Goal: Information Seeking & Learning: Learn about a topic

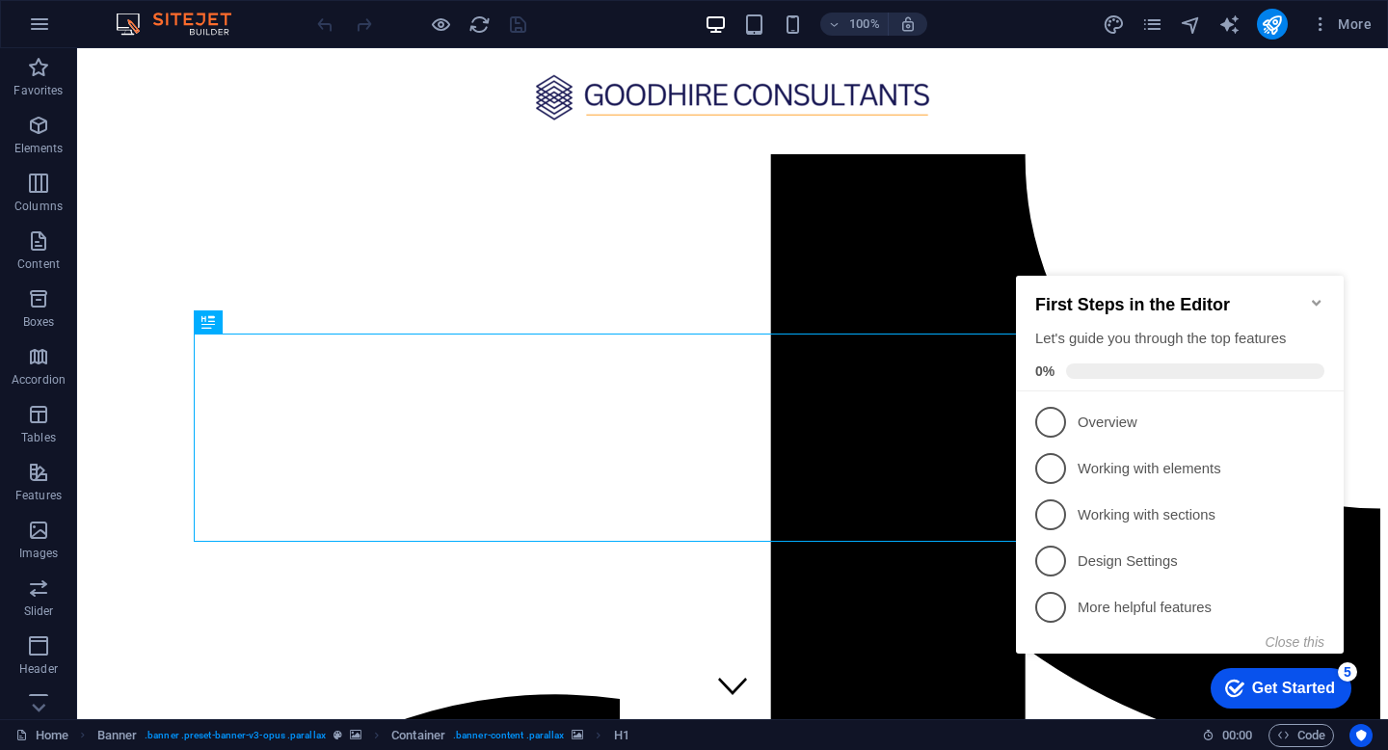
click at [1317, 295] on icon "Minimize checklist" at bounding box center [1316, 302] width 15 height 15
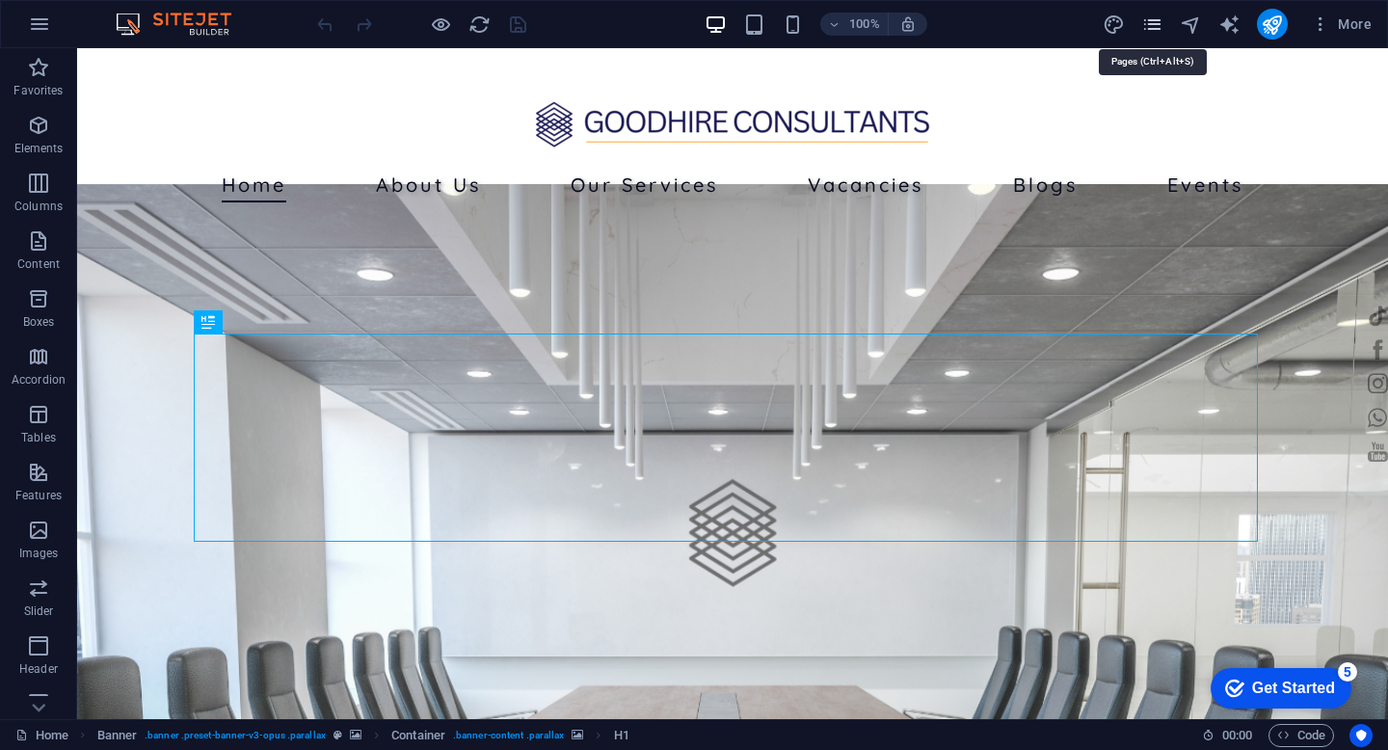
click at [1161, 25] on icon "pages" at bounding box center [1152, 24] width 22 height 22
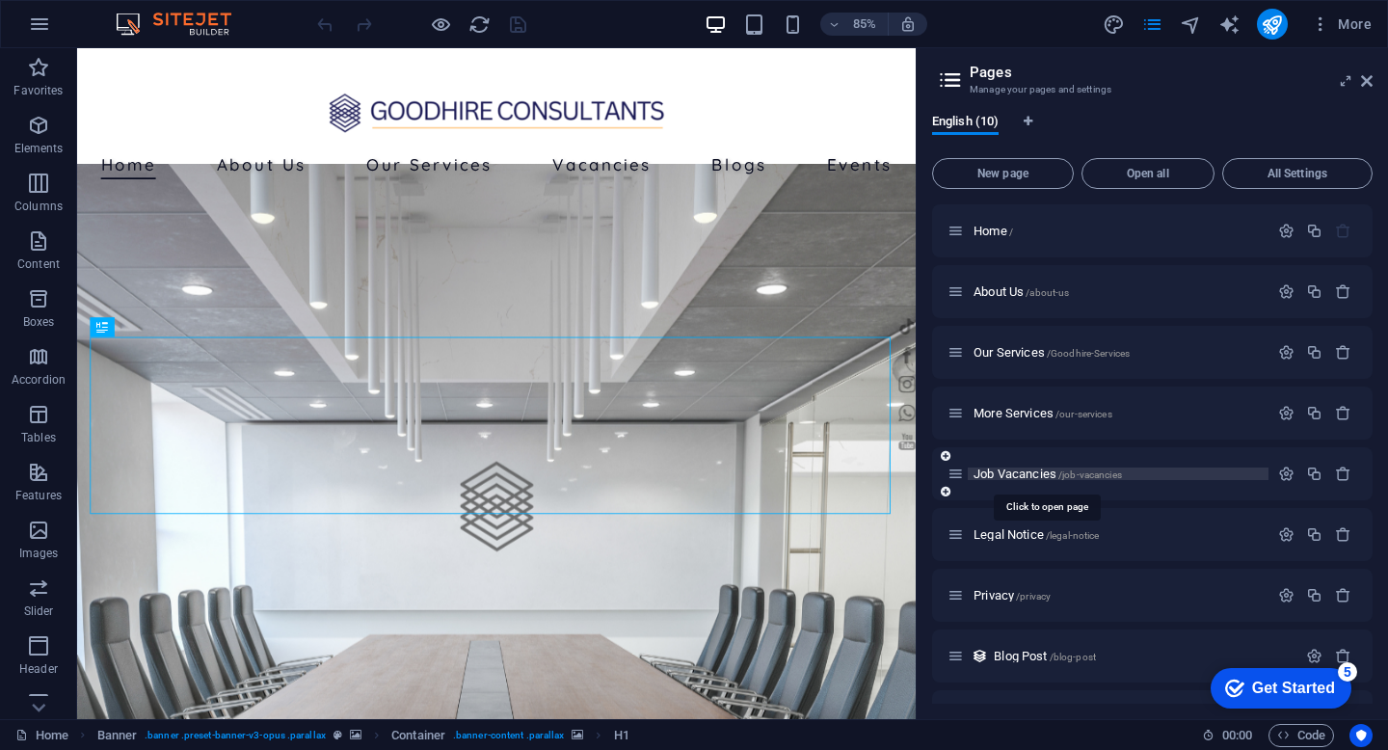
click at [990, 469] on span "Job Vacancies /job-vacancies" at bounding box center [1048, 474] width 148 height 14
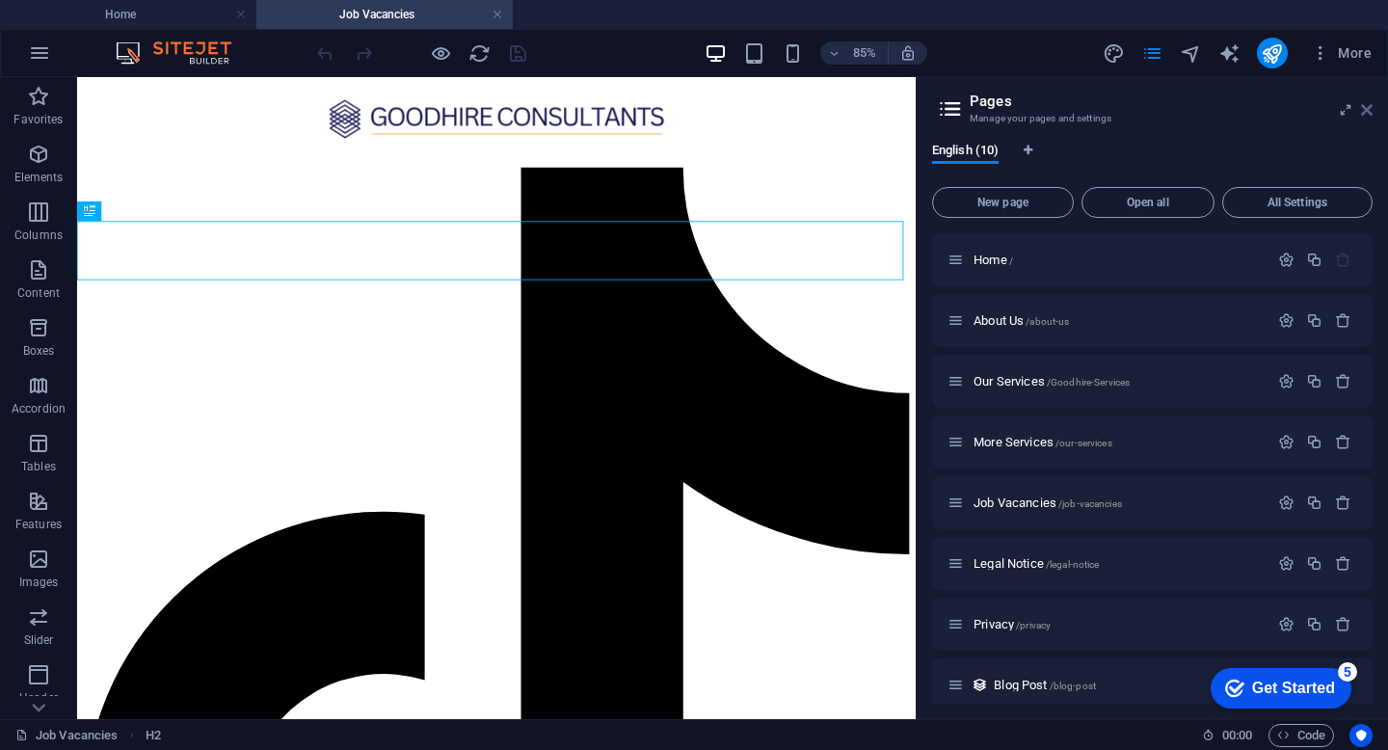
click at [1369, 109] on icon at bounding box center [1367, 109] width 12 height 15
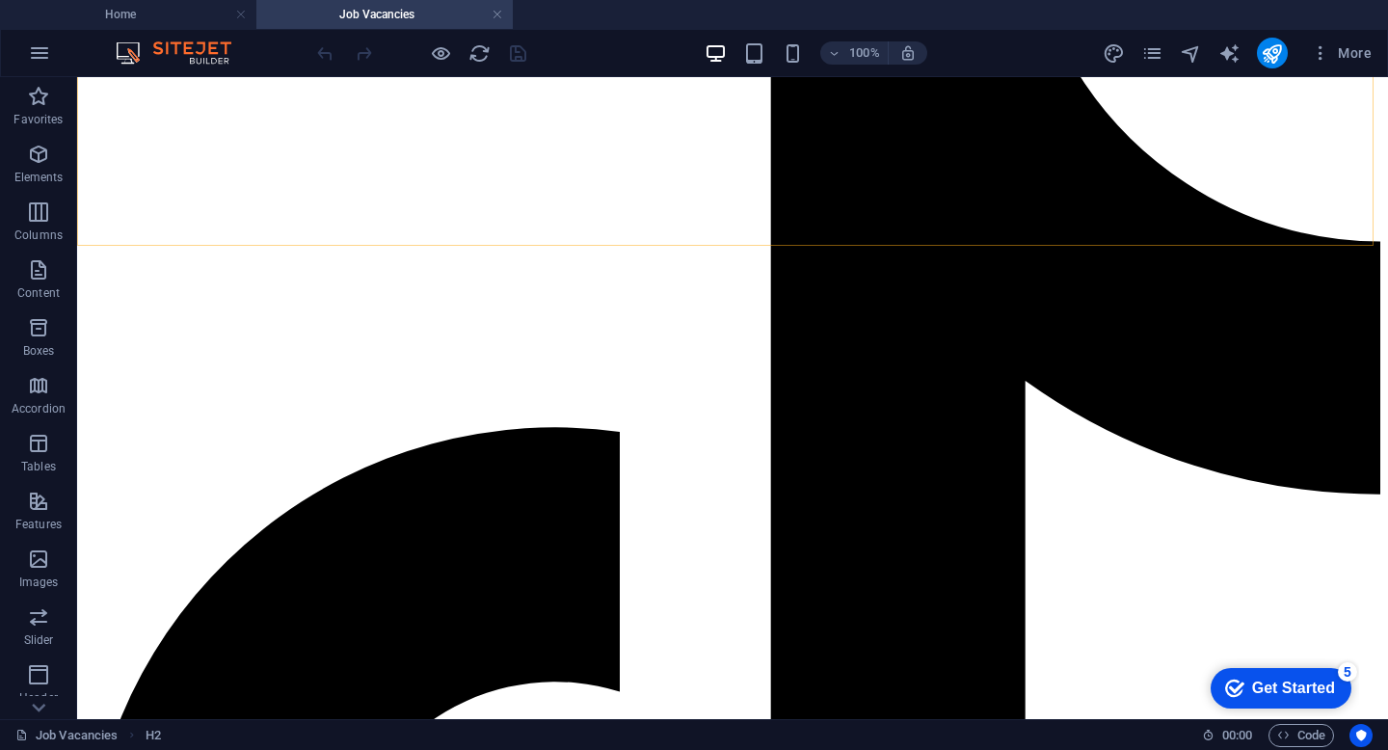
scroll to position [301, 0]
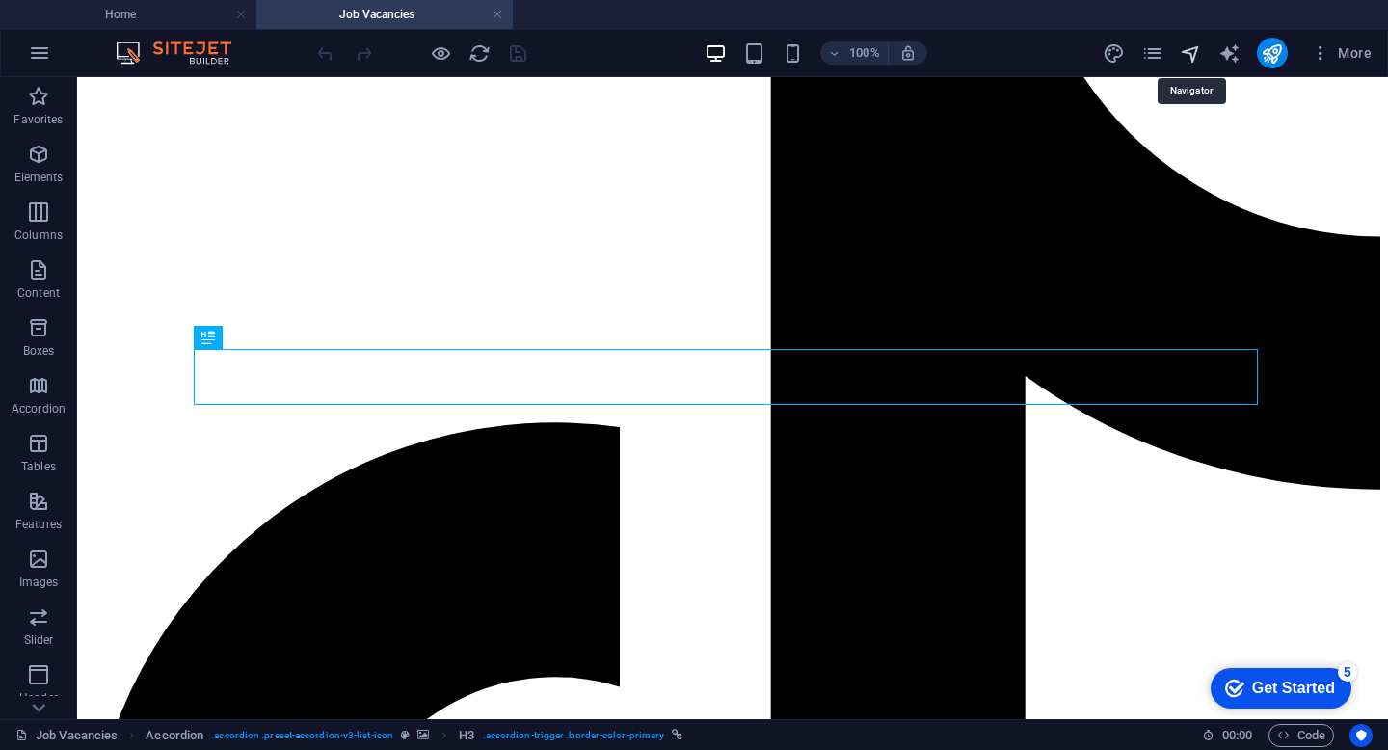
click at [1192, 46] on icon "navigator" at bounding box center [1191, 53] width 22 height 22
select select "13905307-en"
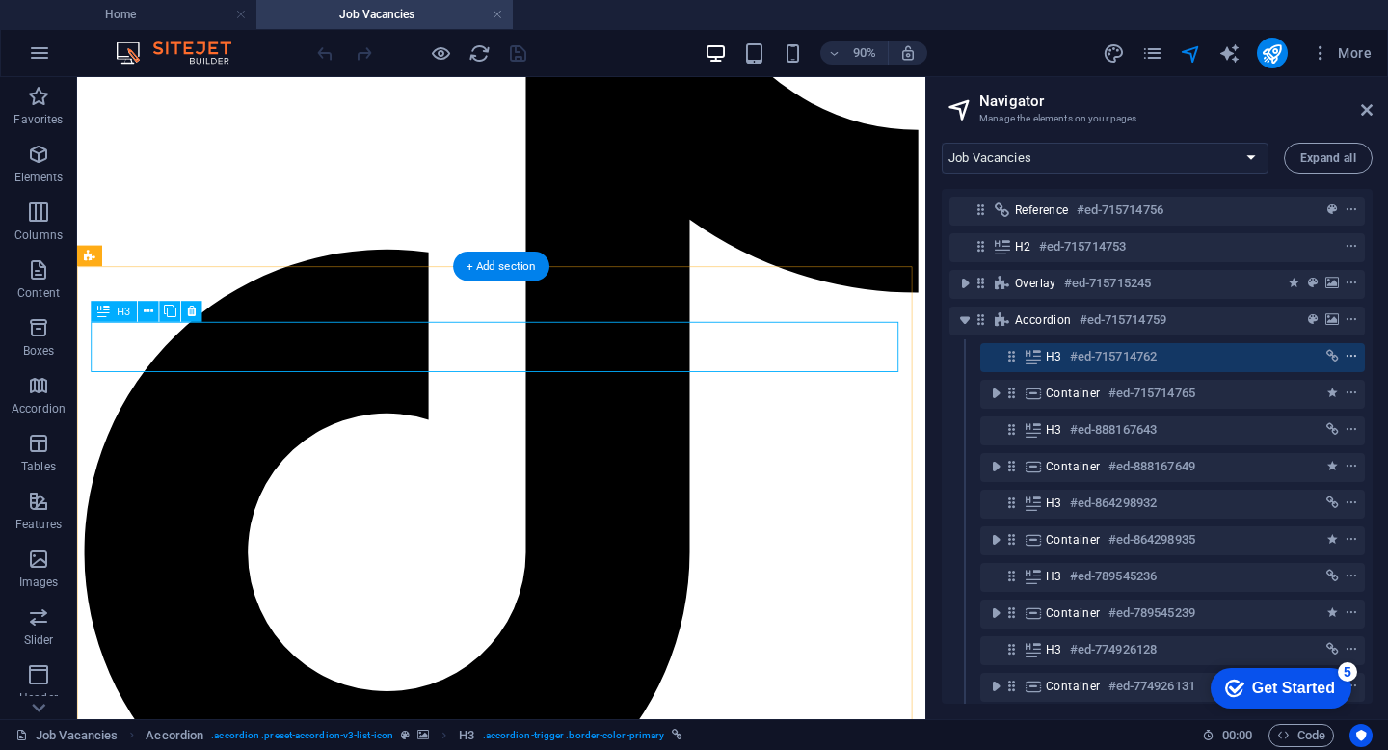
click at [1350, 355] on icon "context-menu" at bounding box center [1351, 356] width 13 height 13
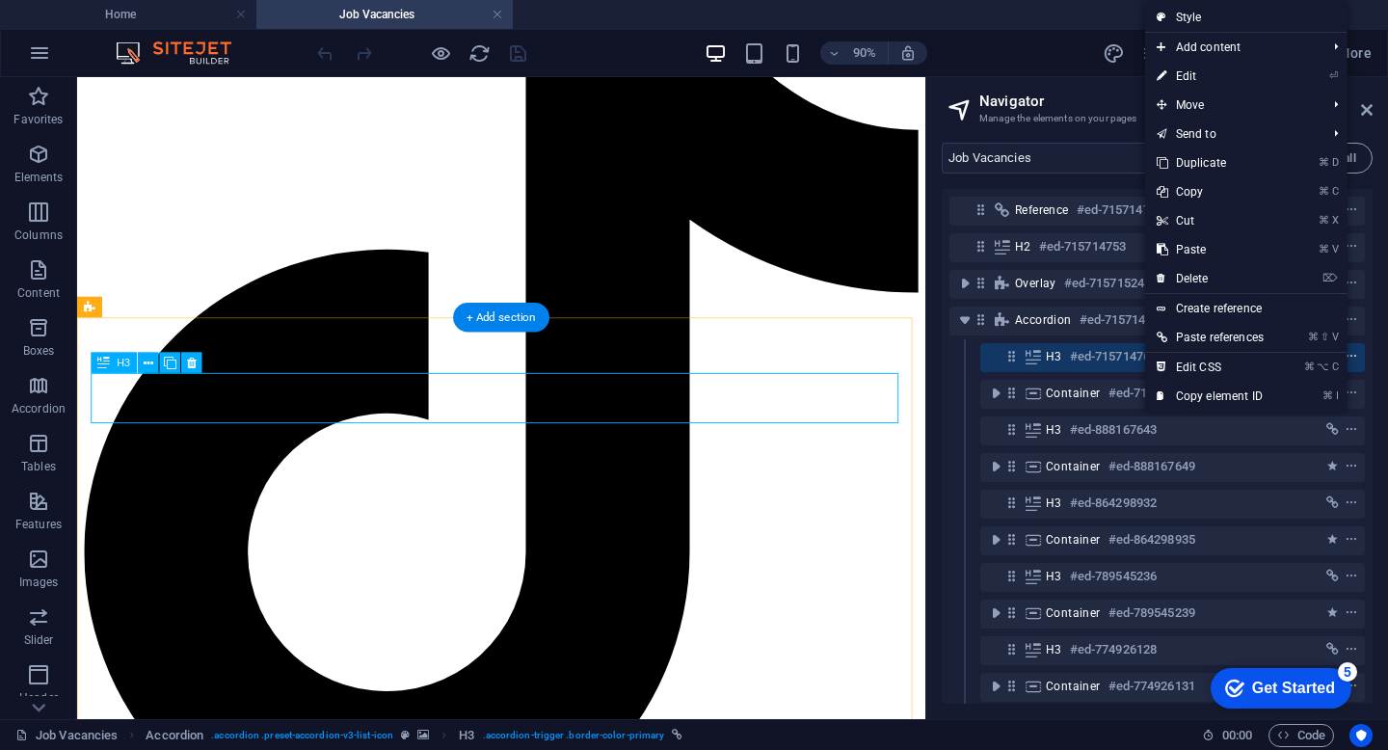
scroll to position [244, 0]
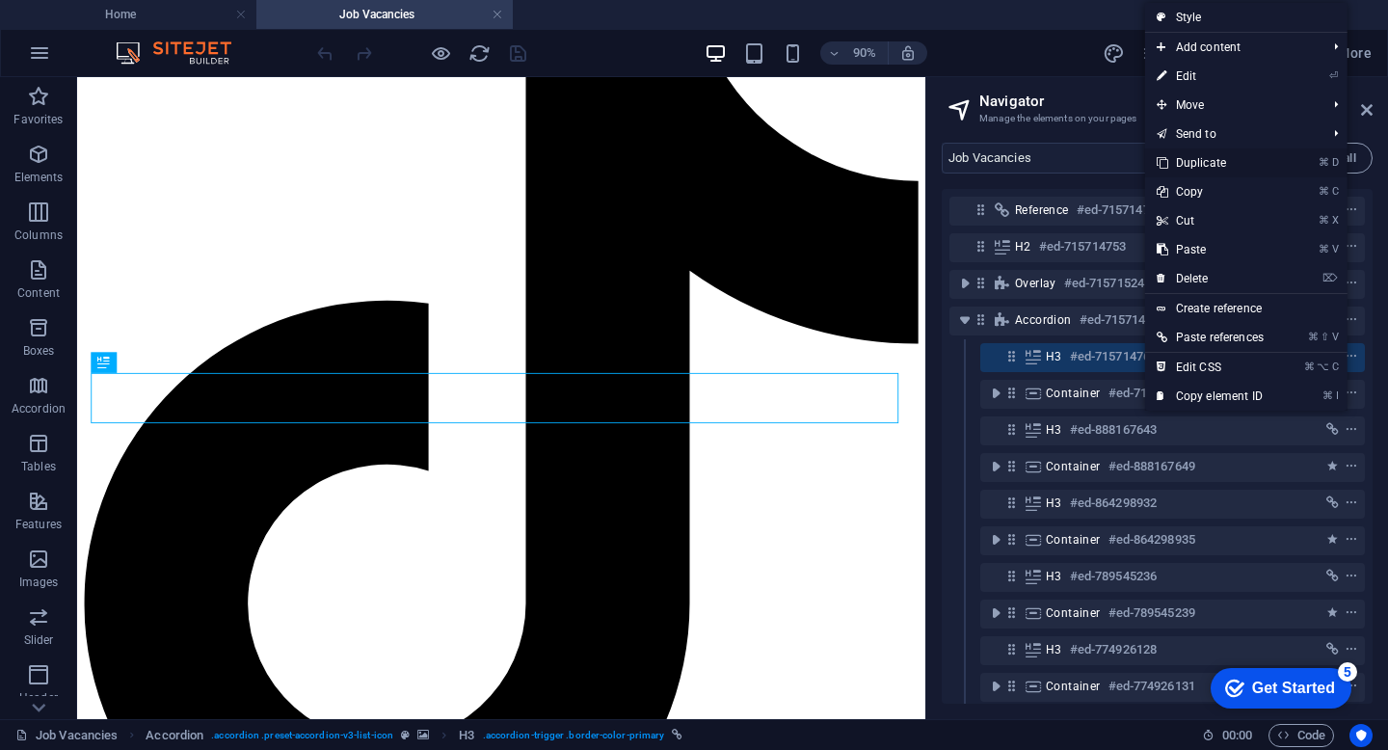
click at [1229, 155] on link "⌘ D Duplicate" at bounding box center [1210, 162] width 130 height 29
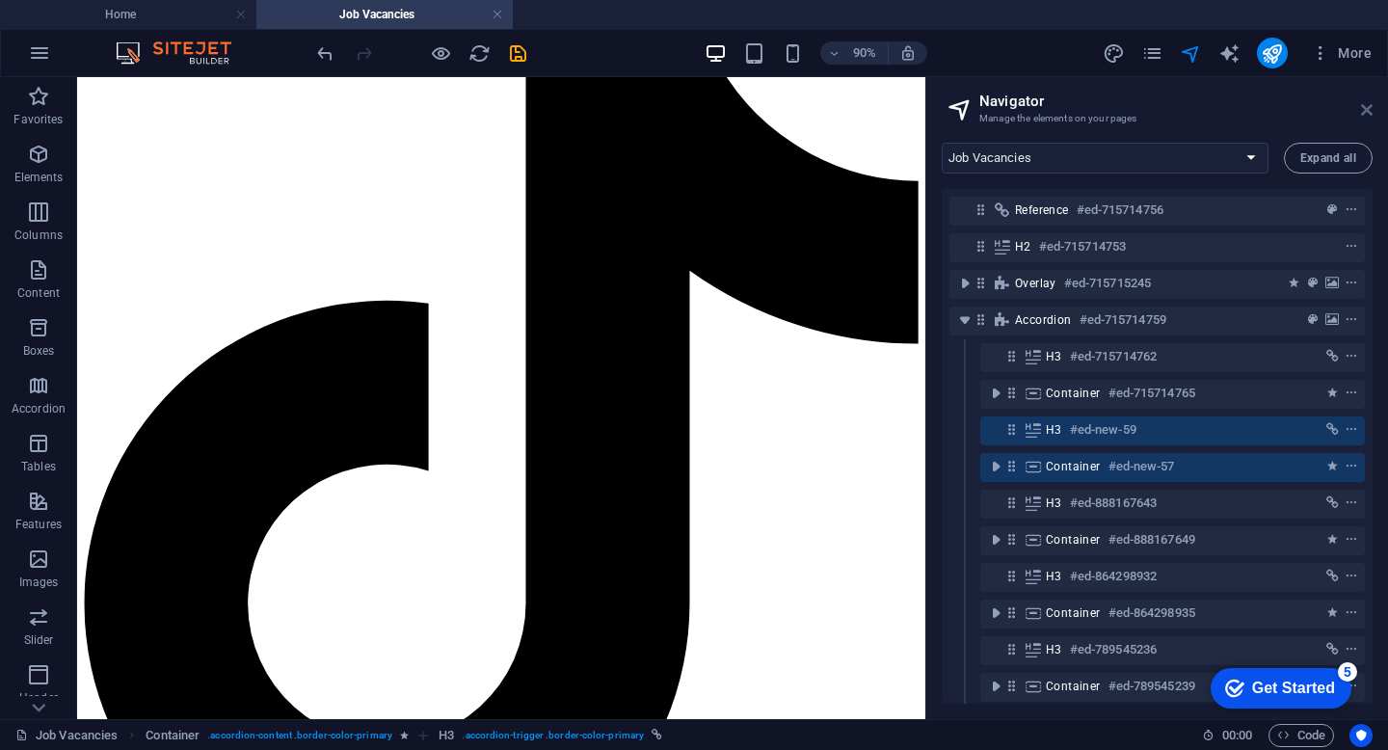
click at [1365, 109] on icon at bounding box center [1367, 109] width 12 height 15
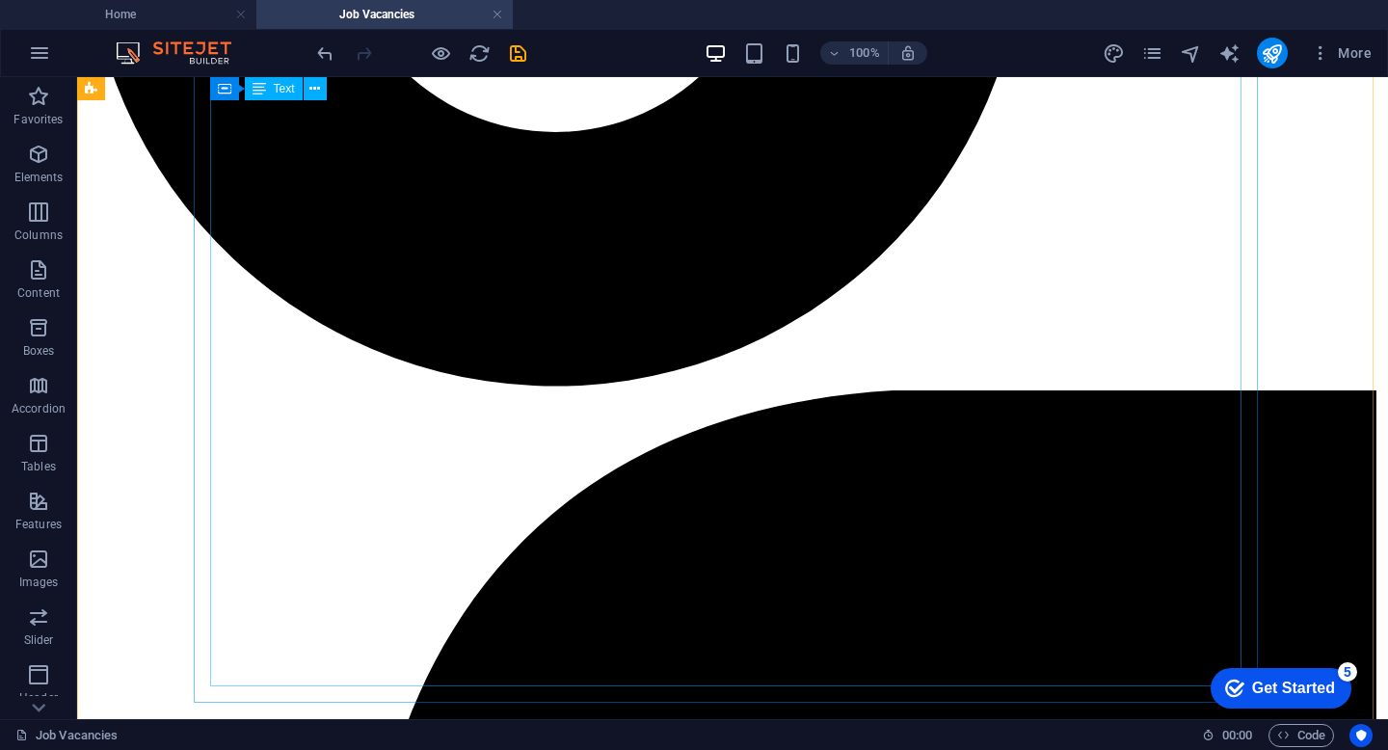
scroll to position [1312, 0]
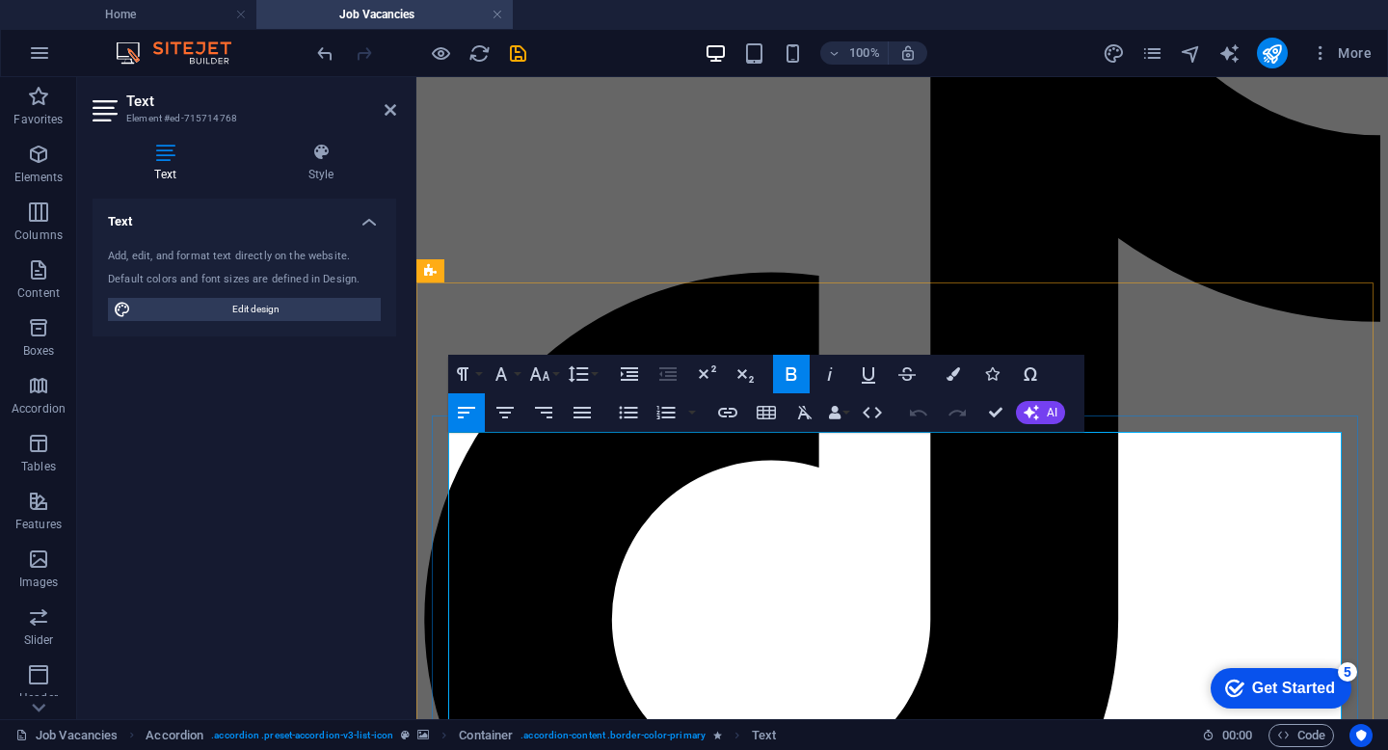
scroll to position [304, 0]
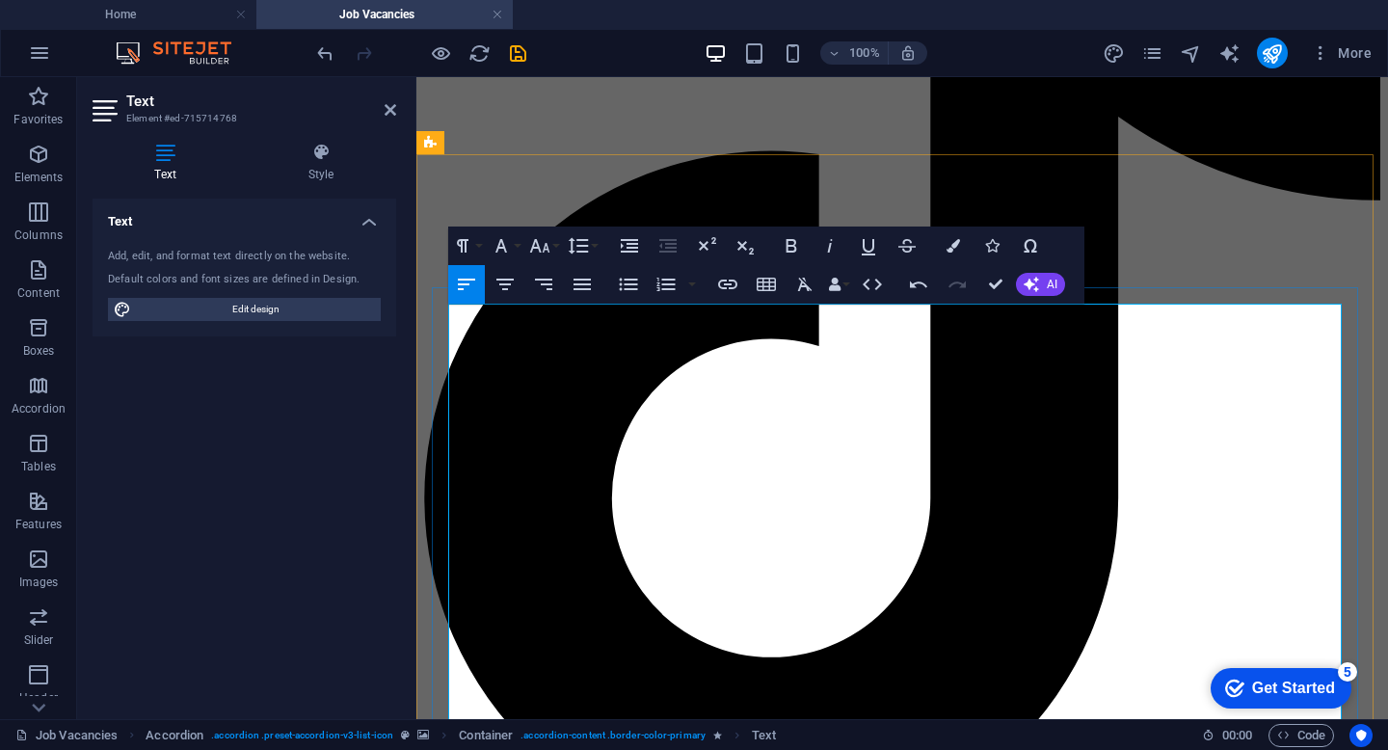
scroll to position [434, 0]
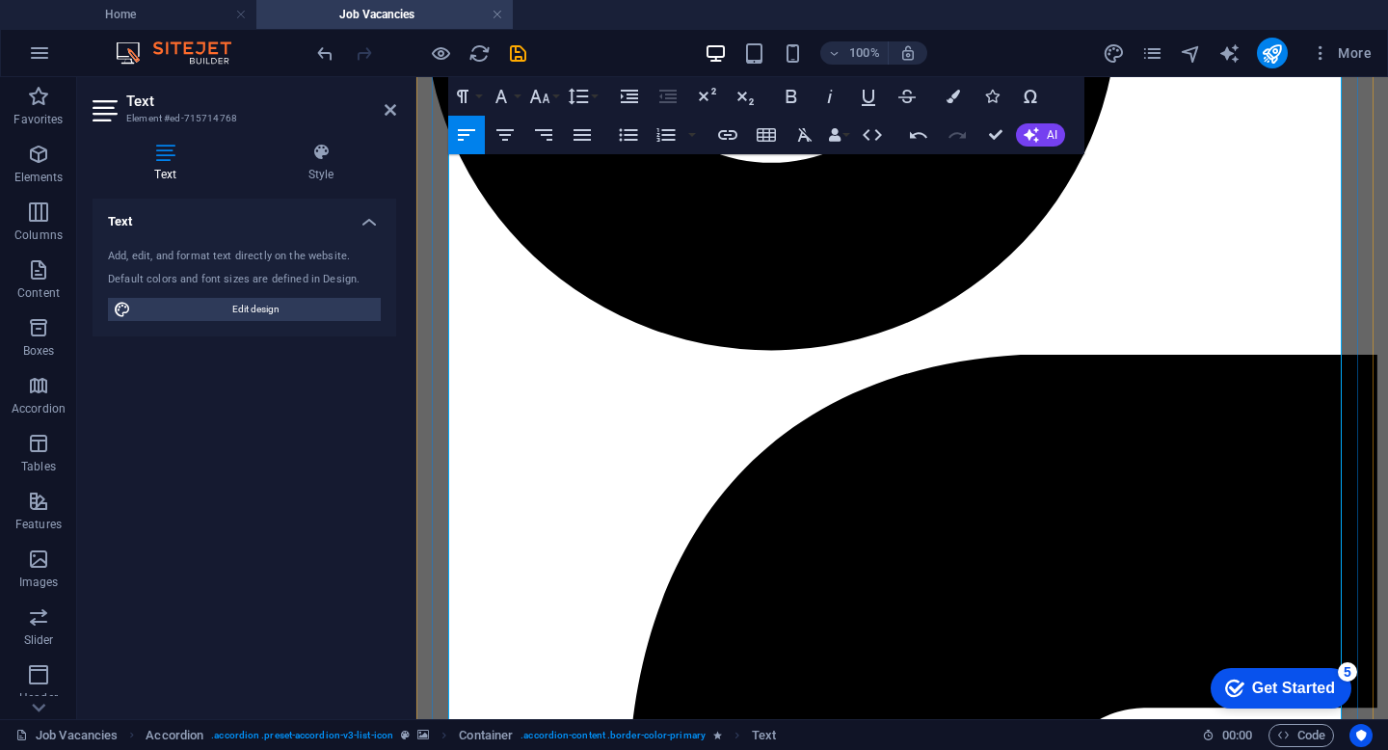
scroll to position [1211, 0]
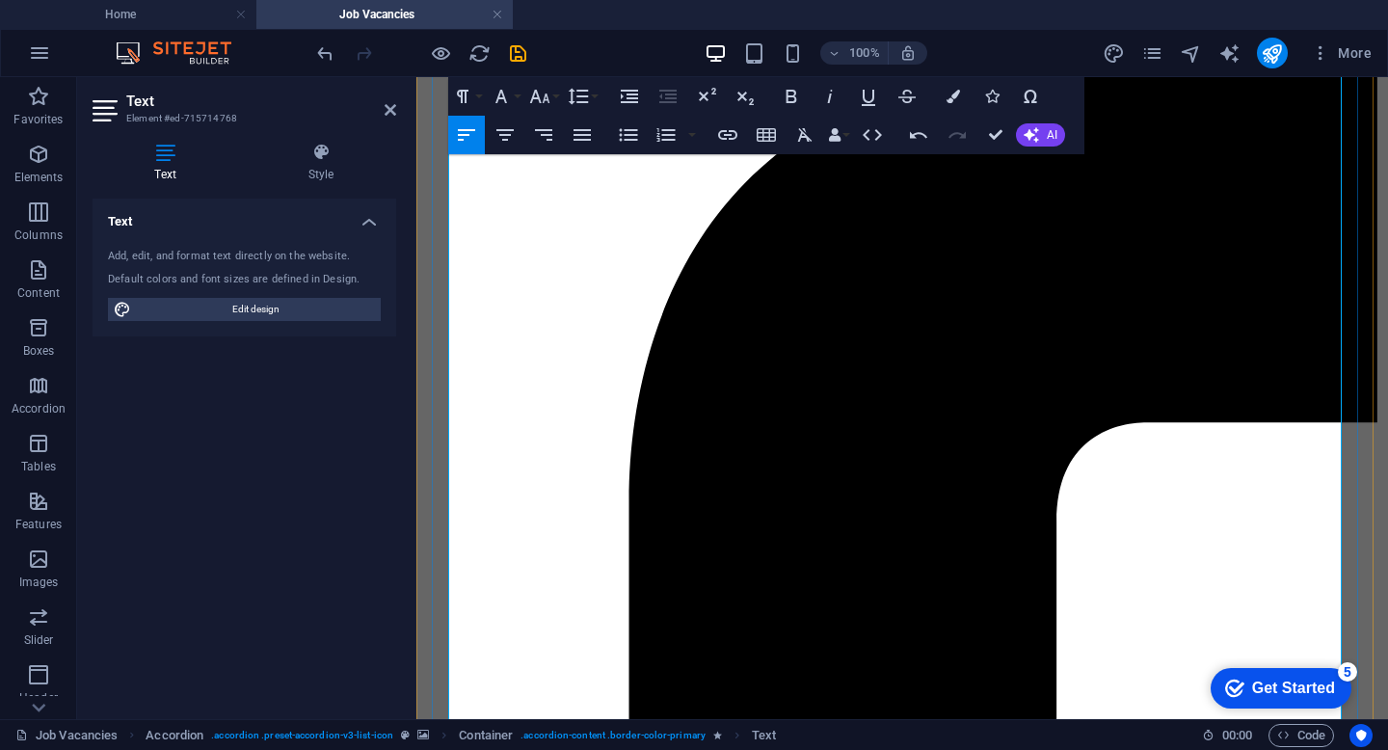
drag, startPoint x: 451, startPoint y: 428, endPoint x: 706, endPoint y: 503, distance: 265.4
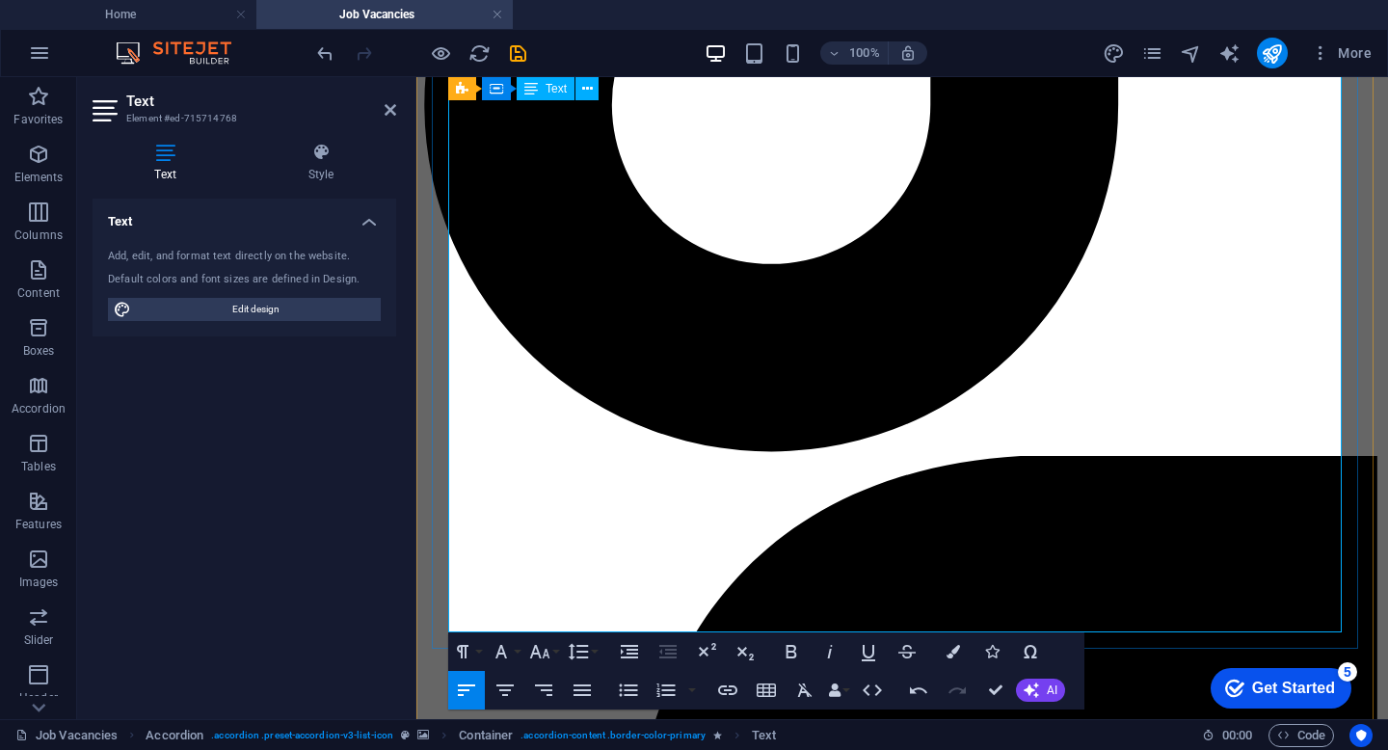
scroll to position [875, 0]
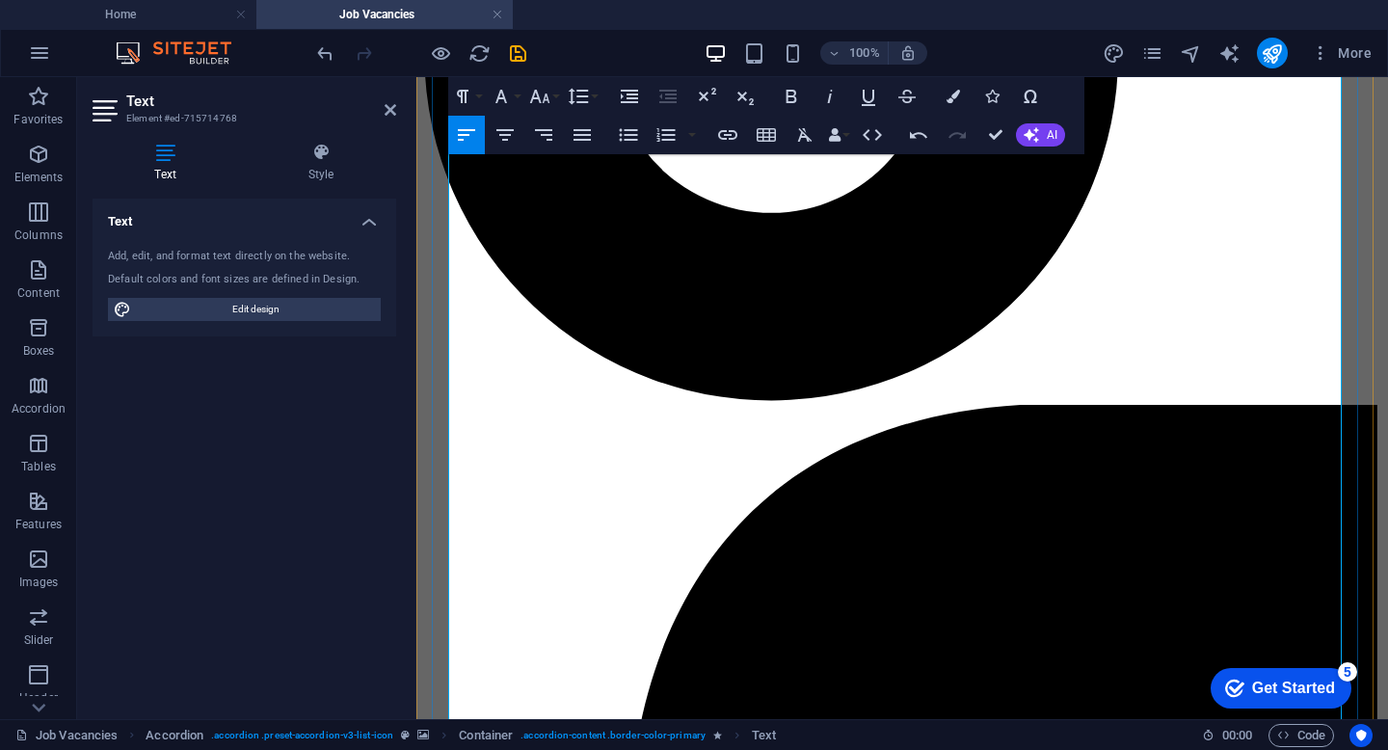
drag, startPoint x: 454, startPoint y: 354, endPoint x: 841, endPoint y: 649, distance: 486.3
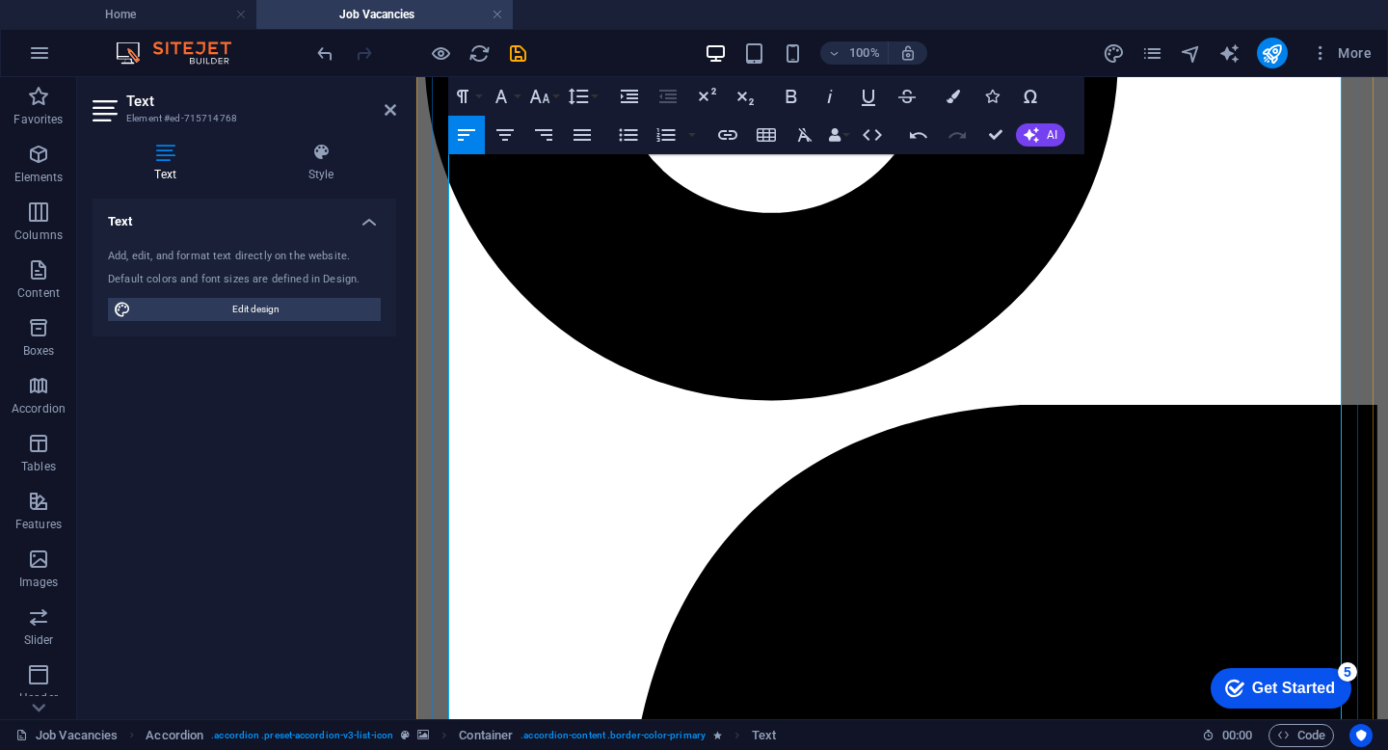
click at [953, 92] on icon "button" at bounding box center [953, 96] width 13 height 13
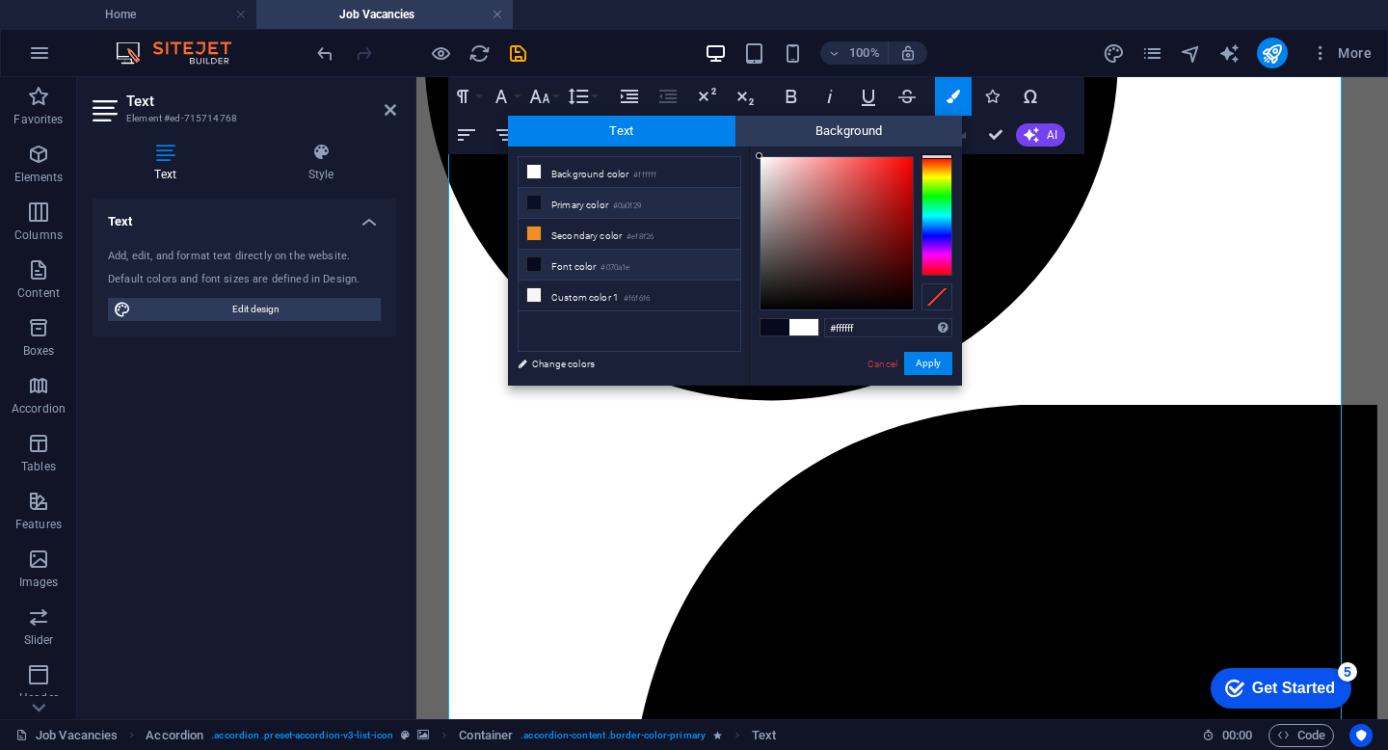
click at [619, 195] on li "Primary color #0a0f29" at bounding box center [630, 203] width 222 height 31
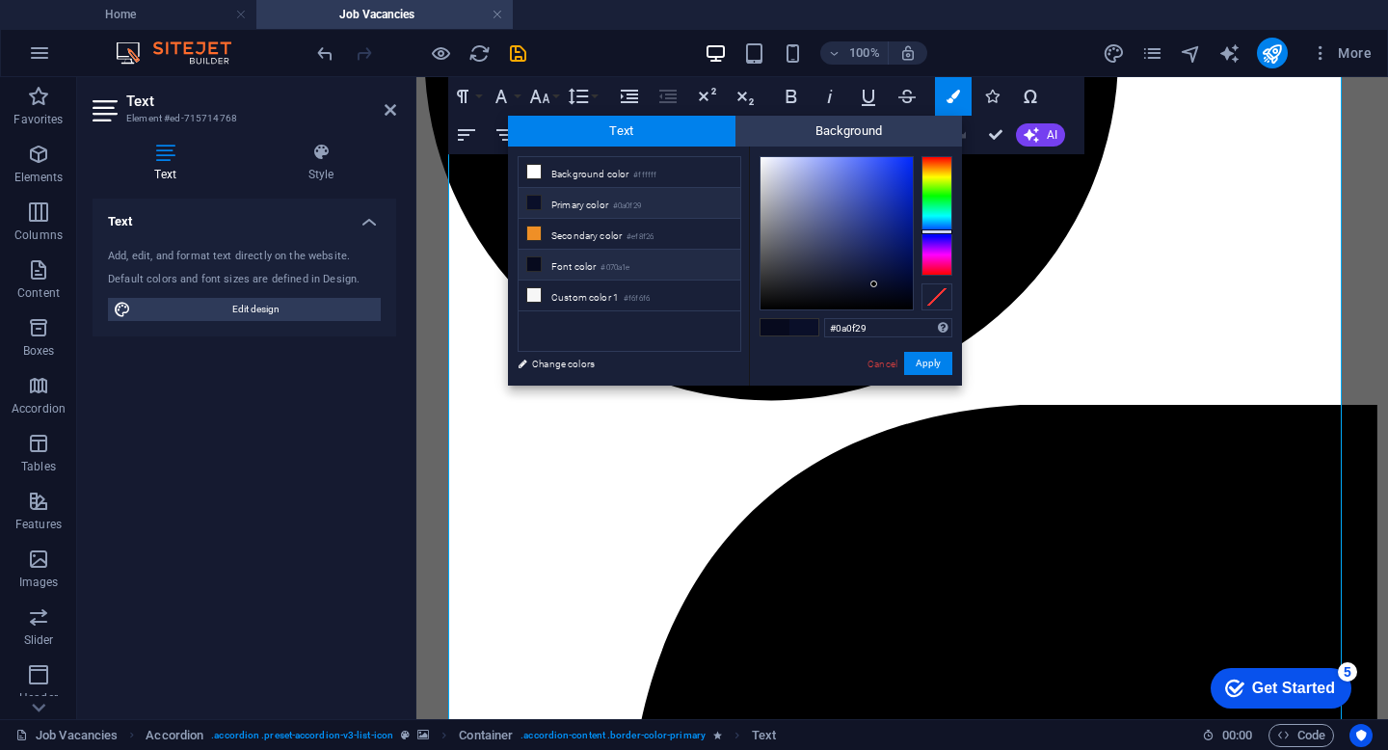
click at [660, 267] on li "Font color #070a1e" at bounding box center [630, 265] width 222 height 31
click at [931, 370] on button "Apply" at bounding box center [928, 363] width 48 height 23
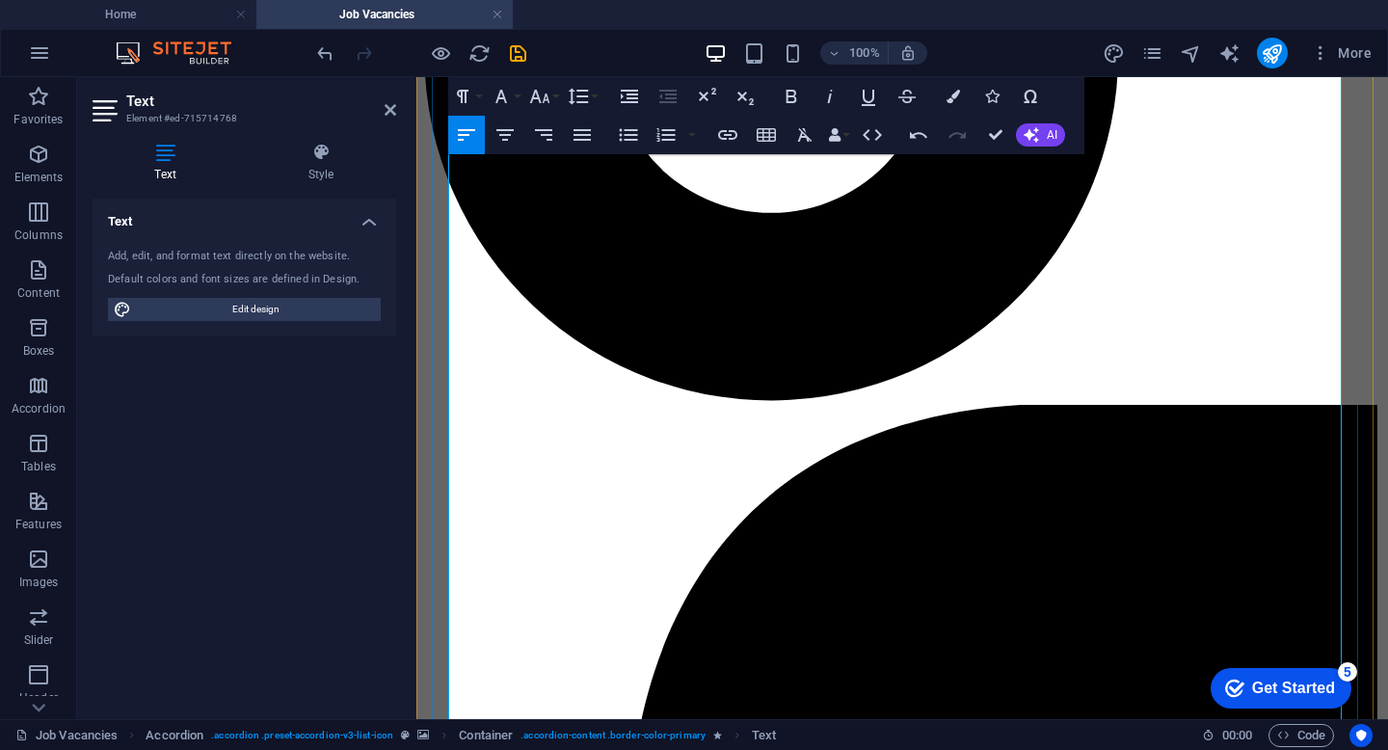
click at [942, 93] on button "Colors" at bounding box center [953, 96] width 37 height 39
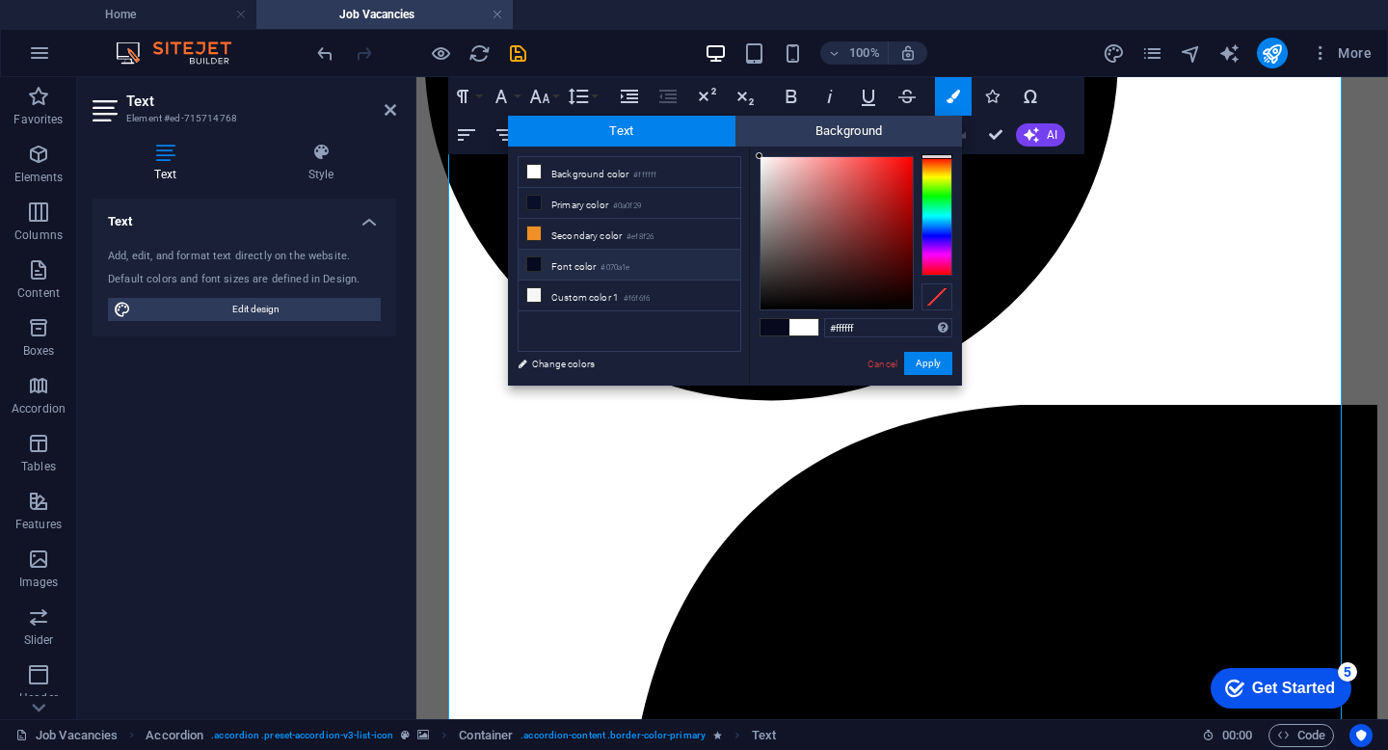
click at [630, 266] on small "#070a1e" at bounding box center [615, 267] width 29 height 13
type input "#070a1e"
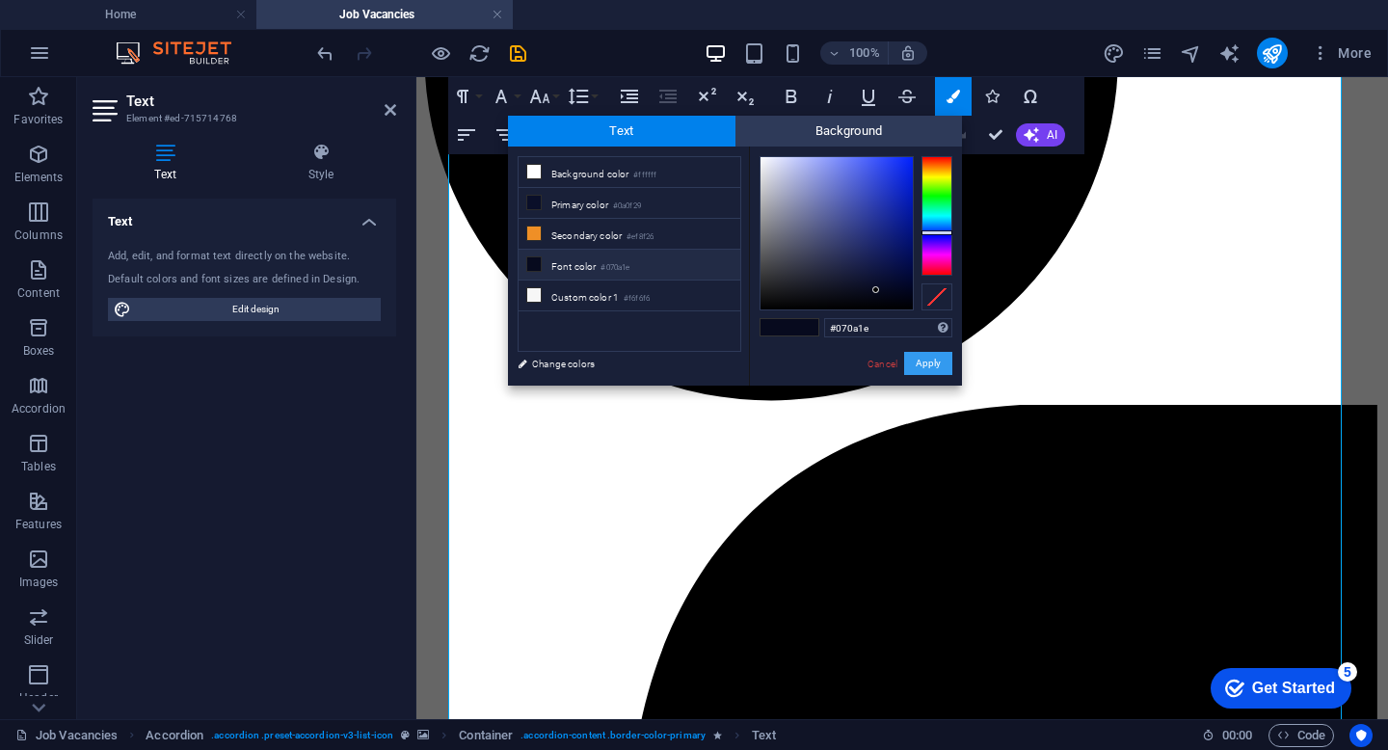
click at [942, 369] on button "Apply" at bounding box center [928, 363] width 48 height 23
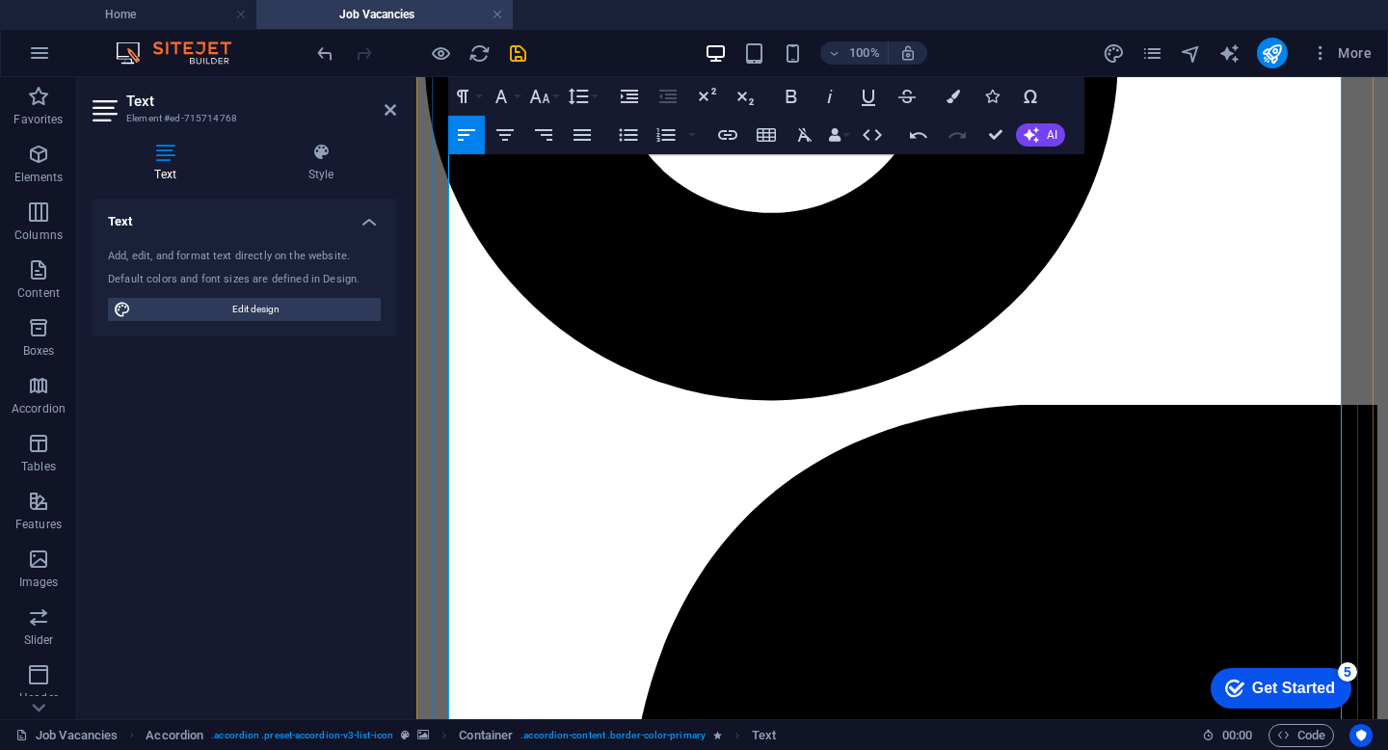
drag, startPoint x: 449, startPoint y: 362, endPoint x: 736, endPoint y: 496, distance: 316.1
copy div "Application Email: [EMAIL_ADDRESS][DOMAIN_NAME] Email Subject: Sales Representa…"
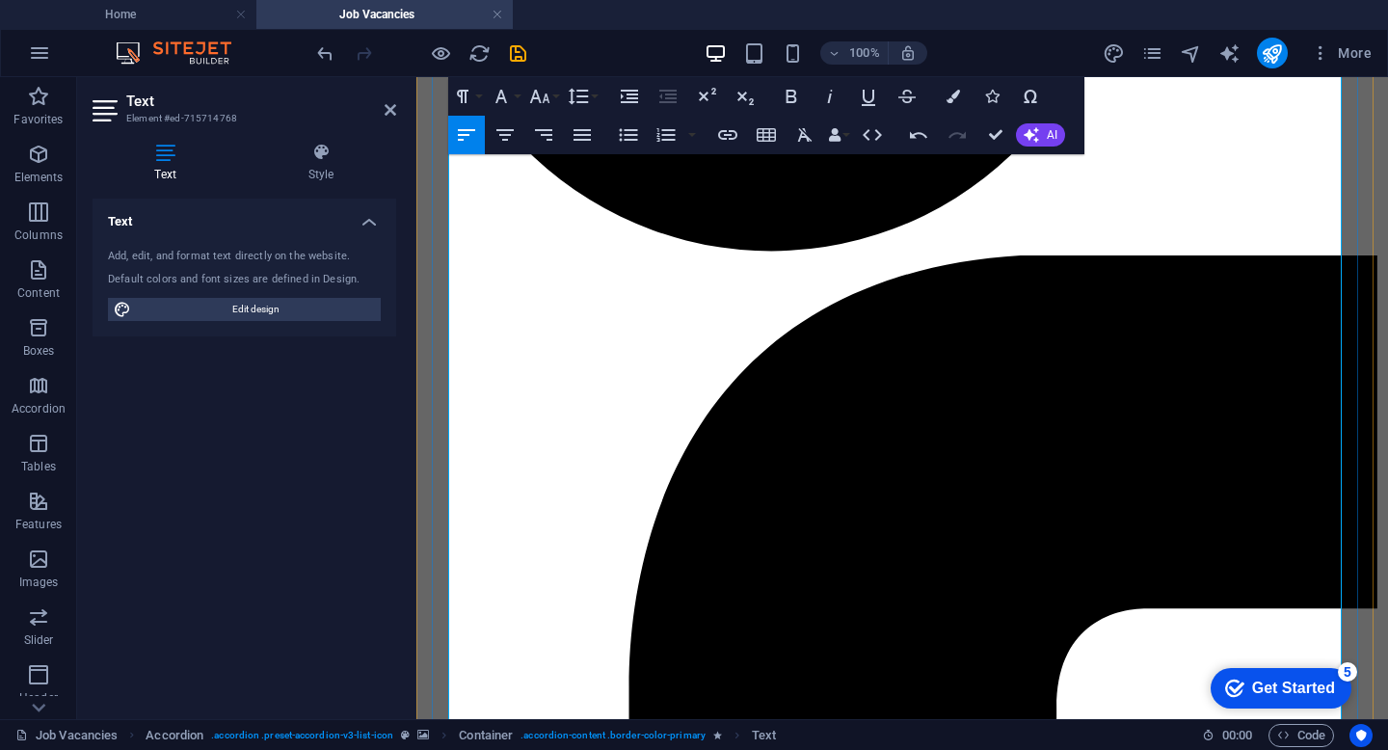
scroll to position [1028, 0]
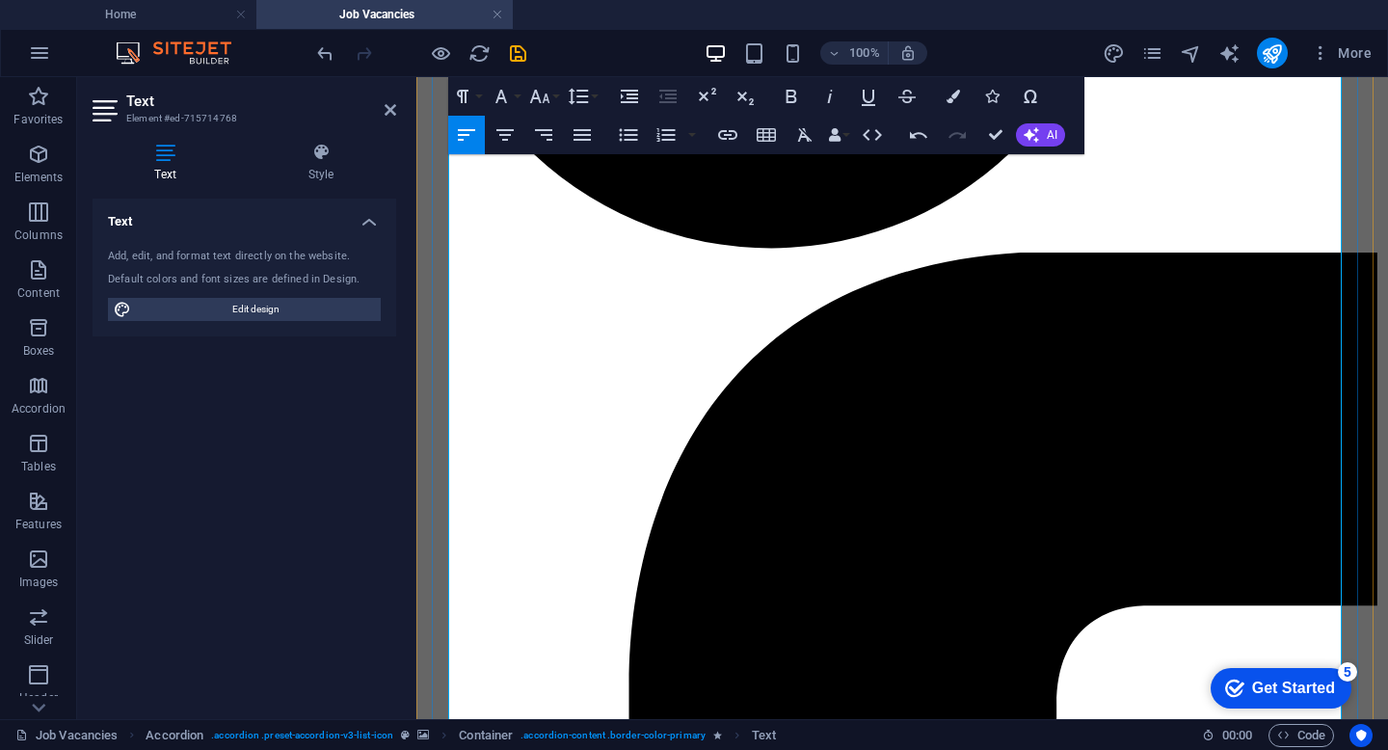
drag, startPoint x: 449, startPoint y: 449, endPoint x: 753, endPoint y: 578, distance: 330.0
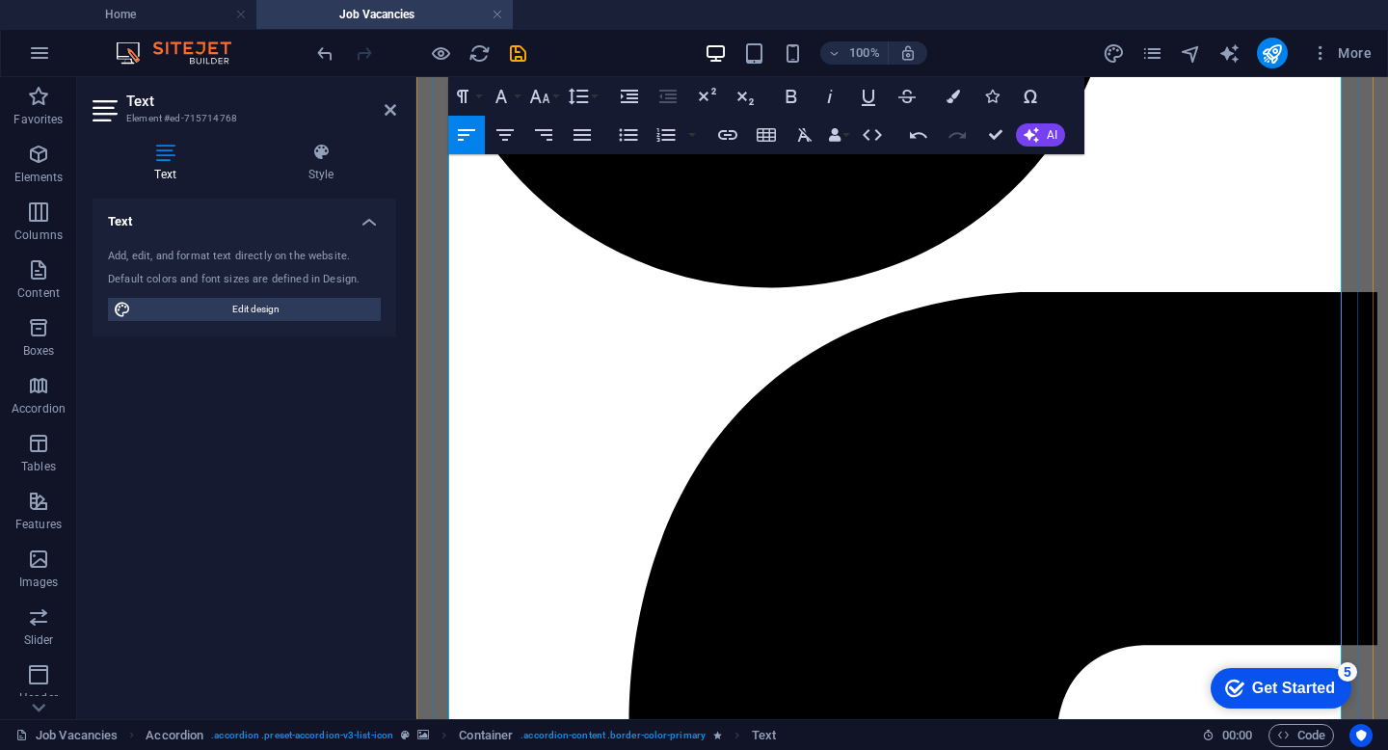
scroll to position [954, 0]
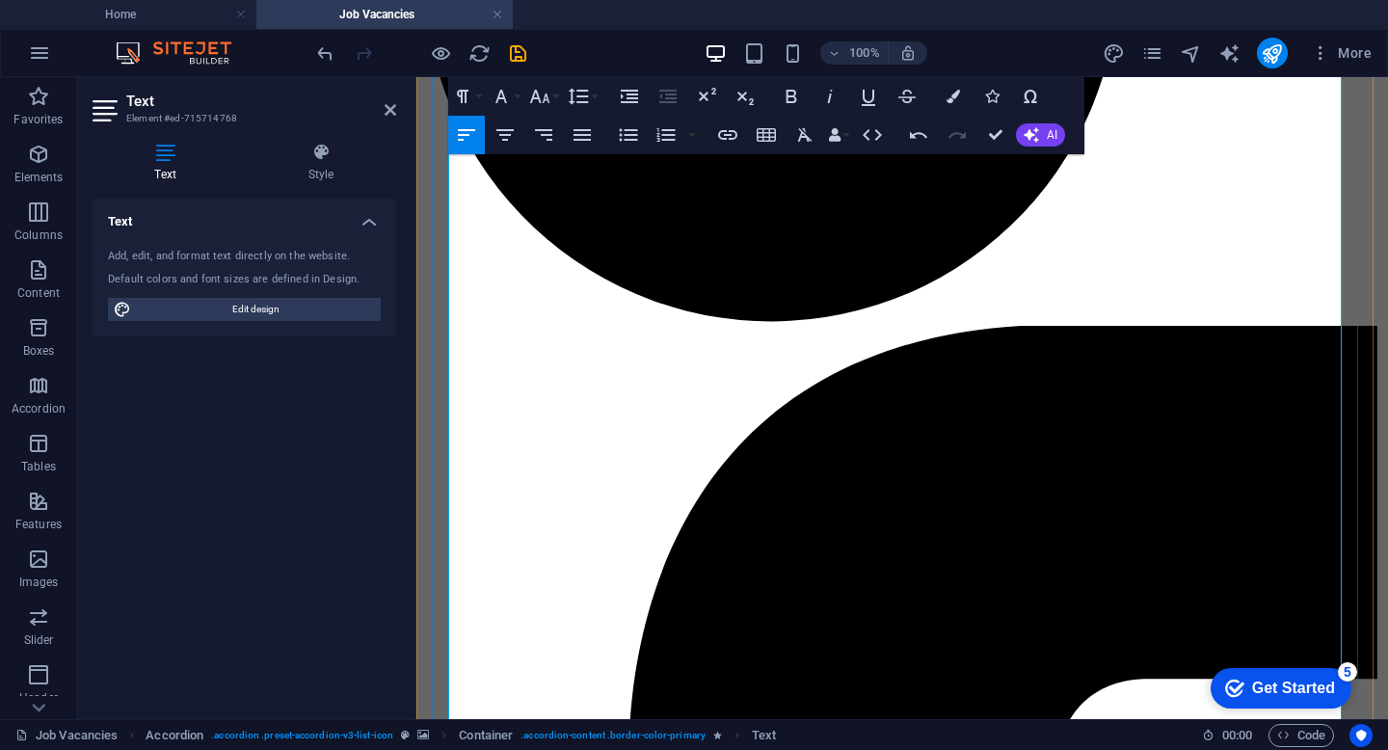
drag, startPoint x: 452, startPoint y: 533, endPoint x: 1114, endPoint y: 603, distance: 665.9
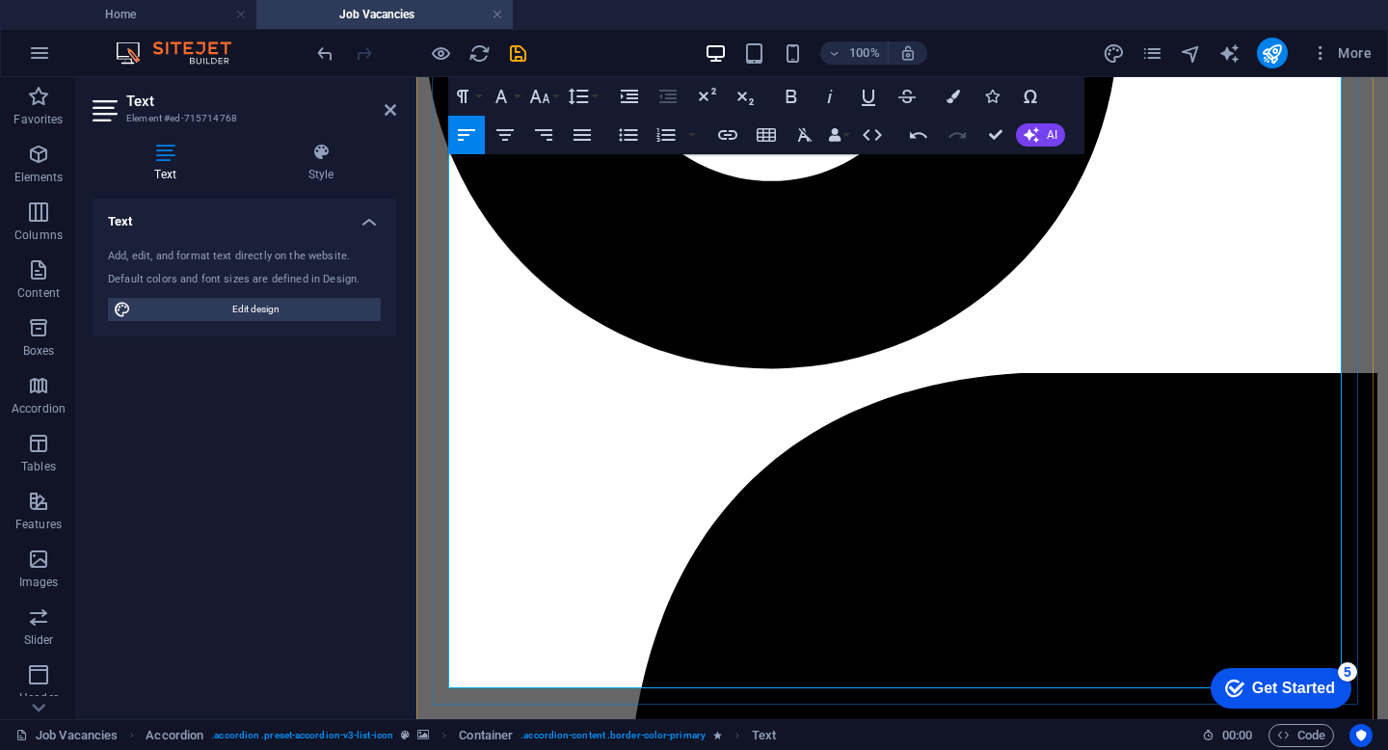
scroll to position [858, 0]
